Goal: Information Seeking & Learning: Stay updated

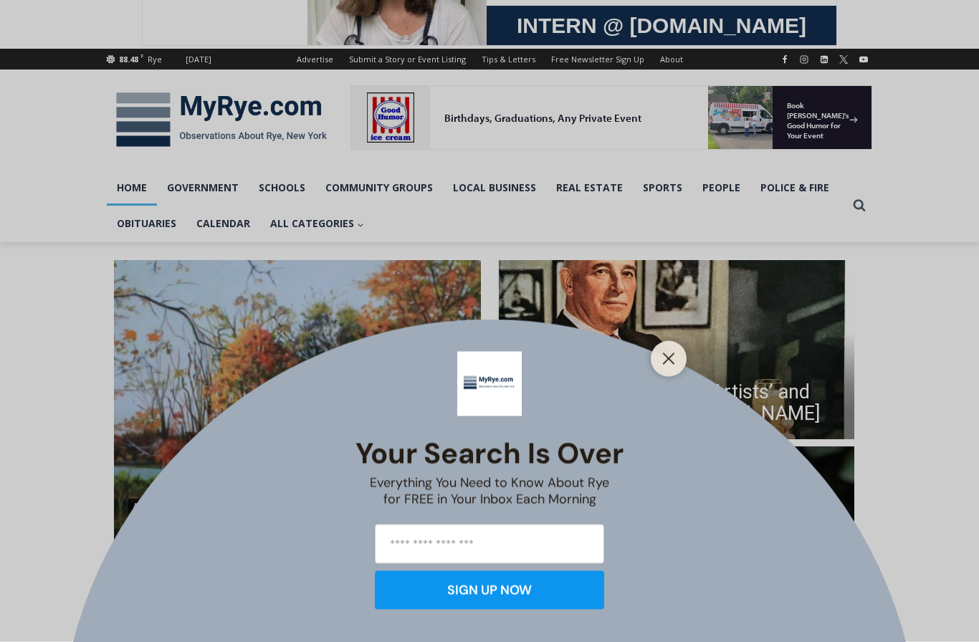
scroll to position [141, 0]
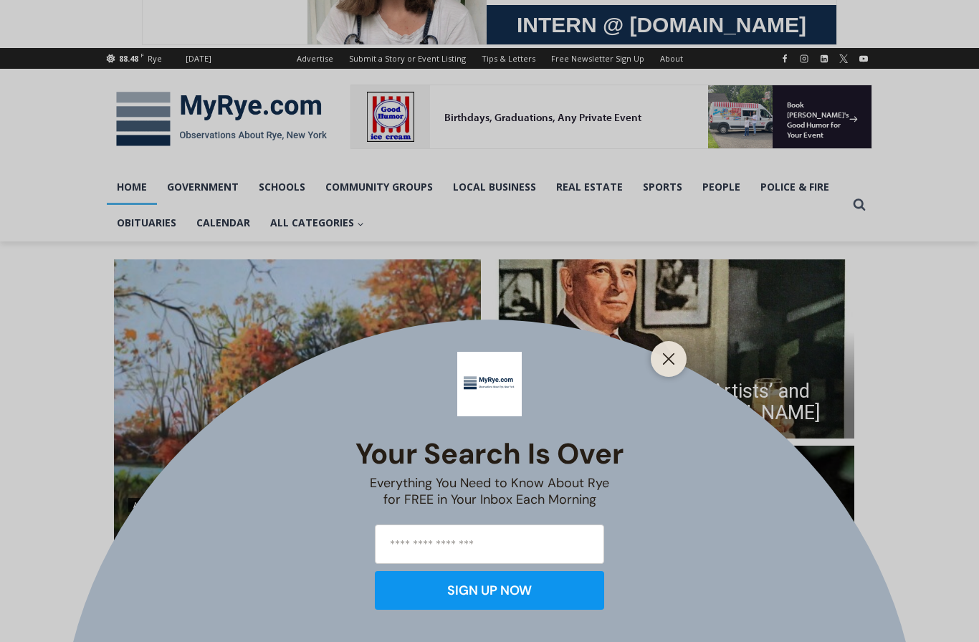
click at [671, 365] on icon "Close" at bounding box center [668, 358] width 13 height 13
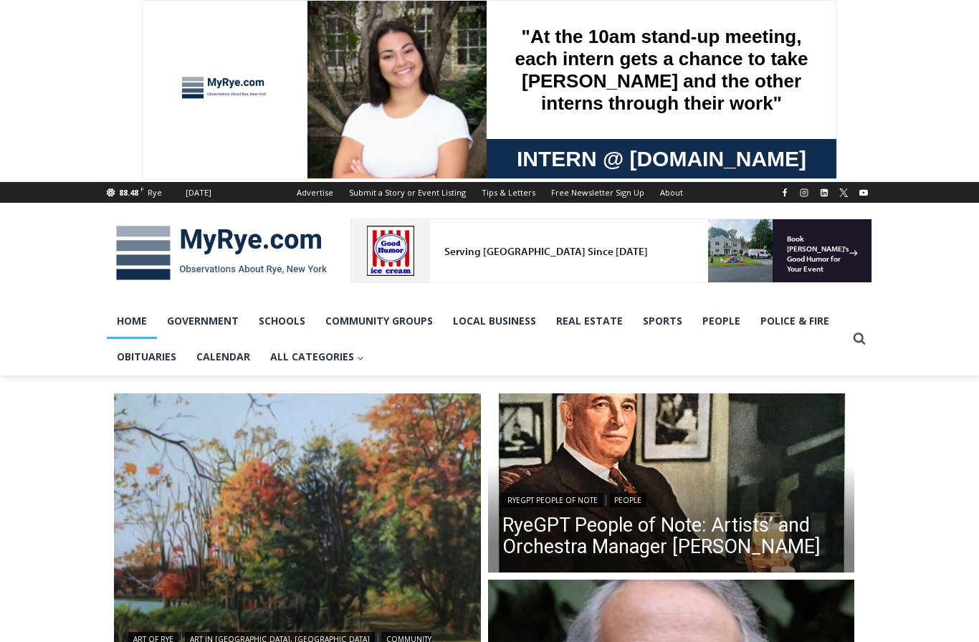
scroll to position [0, 0]
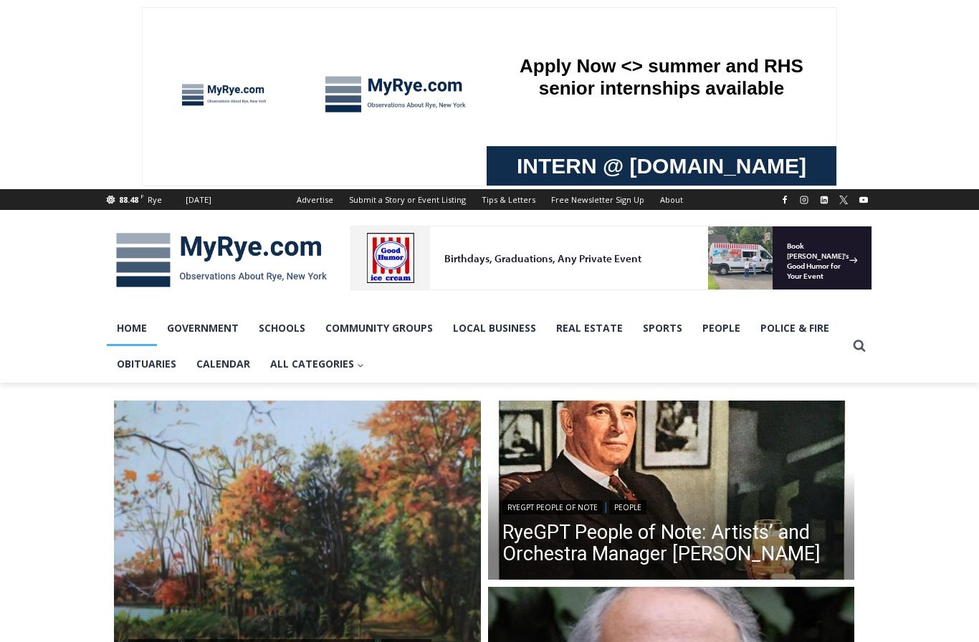
click at [806, 329] on link "Police & Fire" at bounding box center [794, 328] width 89 height 36
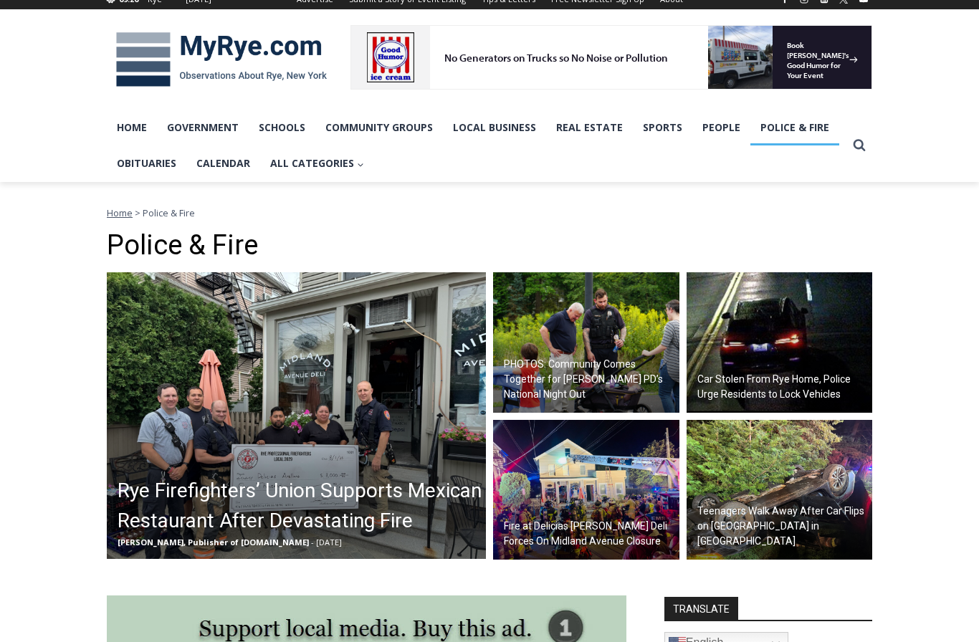
scroll to position [201, 0]
click at [203, 499] on h2 "Rye Firefighters’ Union Supports Mexican Restaurant After Devastating Fire" at bounding box center [299, 506] width 365 height 60
